Goal: Transaction & Acquisition: Purchase product/service

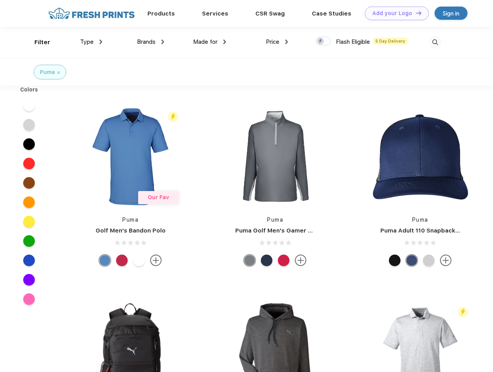
scroll to position [0, 0]
click at [394, 13] on link "Add your Logo Design Tool" at bounding box center [397, 14] width 64 height 14
click at [0, 0] on div "Design Tool" at bounding box center [0, 0] width 0 height 0
click at [415, 13] on link "Add your Logo Design Tool" at bounding box center [397, 14] width 64 height 14
click at [37, 42] on div "Filter" at bounding box center [42, 42] width 16 height 9
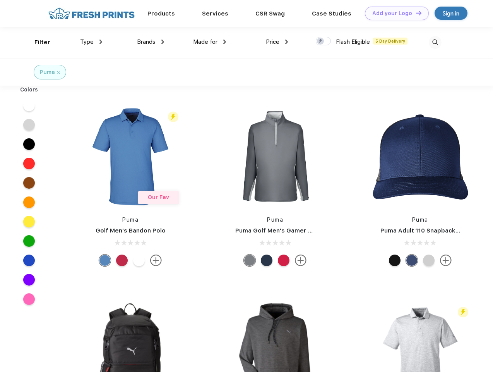
click at [91, 42] on span "Type" at bounding box center [87, 41] width 14 height 7
click at [151, 42] on span "Brands" at bounding box center [146, 41] width 19 height 7
click at [210, 42] on span "Made for" at bounding box center [205, 41] width 24 height 7
click at [277, 42] on span "Price" at bounding box center [273, 41] width 14 height 7
click at [324, 41] on div at bounding box center [323, 41] width 15 height 9
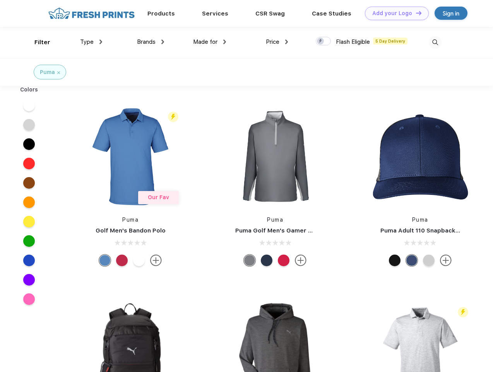
click at [321, 41] on input "checkbox" at bounding box center [318, 38] width 5 height 5
click at [435, 42] on img at bounding box center [435, 42] width 13 height 13
